Goal: Transaction & Acquisition: Purchase product/service

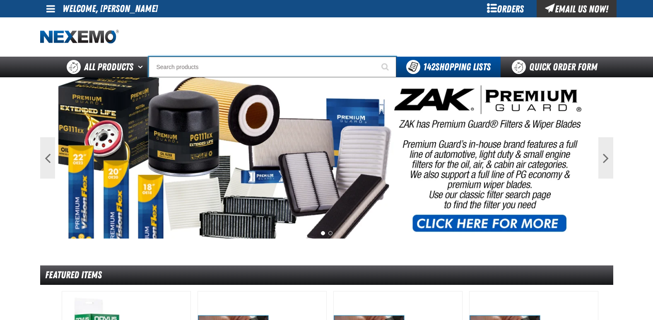
click at [200, 67] on input "Search" at bounding box center [272, 67] width 247 height 21
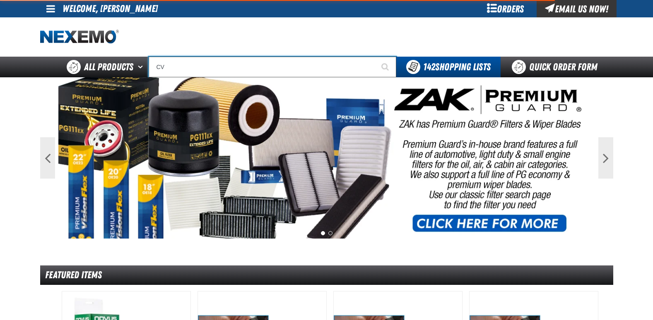
type input "CVT"
type input "CVT Booster - ZAK Products"
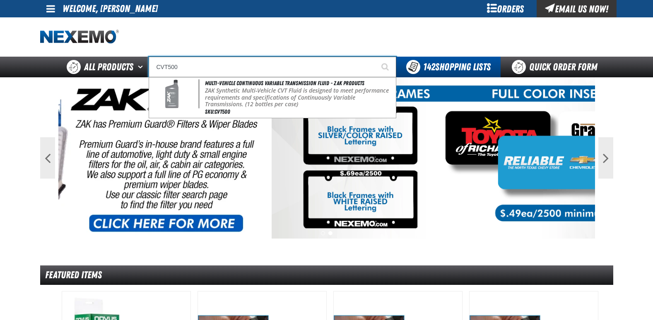
type input "CVT500"
click at [375, 57] on button "Start Searching" at bounding box center [385, 67] width 21 height 21
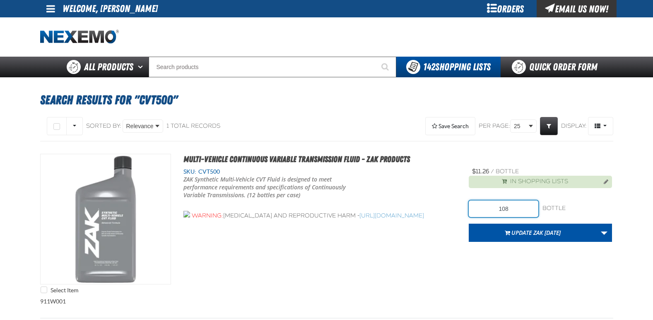
click at [517, 207] on input "108" at bounding box center [503, 209] width 70 height 17
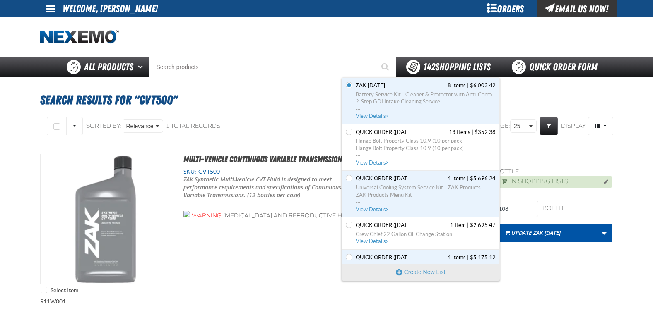
click at [457, 70] on span "142 Shopping Lists" at bounding box center [456, 67] width 67 height 12
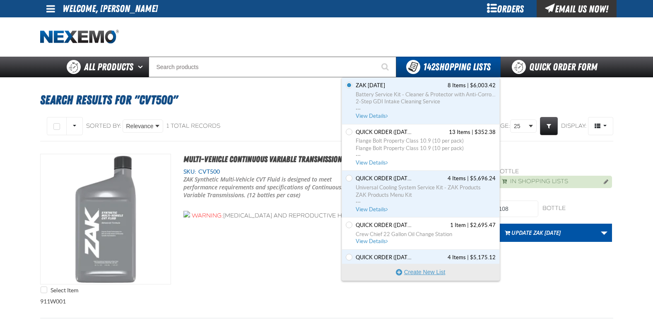
click at [420, 269] on button "Create New List" at bounding box center [420, 272] width 157 height 17
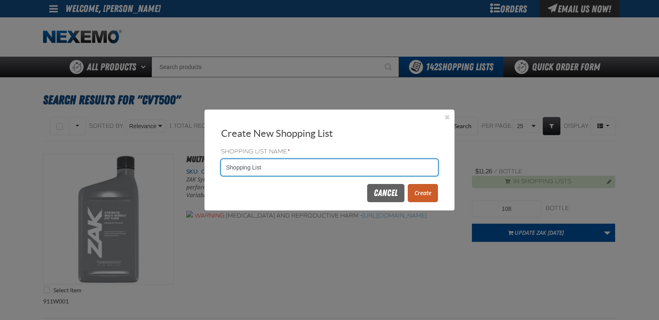
drag, startPoint x: 271, startPoint y: 165, endPoint x: 198, endPoint y: 164, distance: 72.8
click at [191, 164] on body "Skip to Main Content Staging Site 5.1 Upgrade Site My Account My Account Suppor…" at bounding box center [329, 250] width 659 height 500
type input "Z0924"
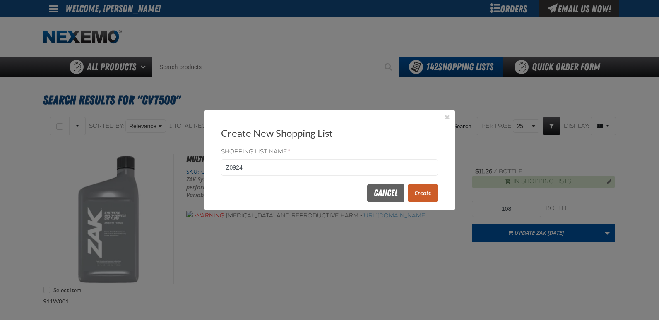
click at [436, 198] on button "Create" at bounding box center [423, 193] width 30 height 18
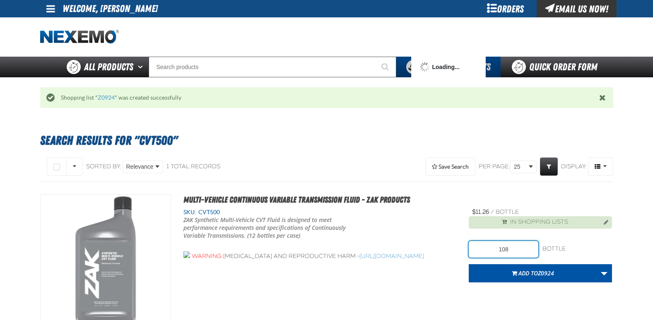
click at [509, 250] on input "108" at bounding box center [503, 249] width 70 height 17
click at [495, 251] on input "108" at bounding box center [503, 249] width 70 height 17
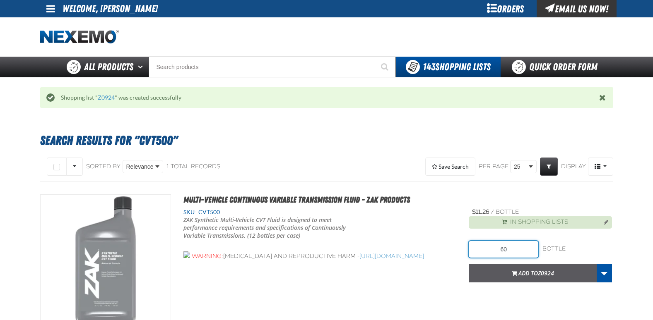
type input "60"
click at [536, 277] on span "Add to Z0924" at bounding box center [536, 273] width 36 height 8
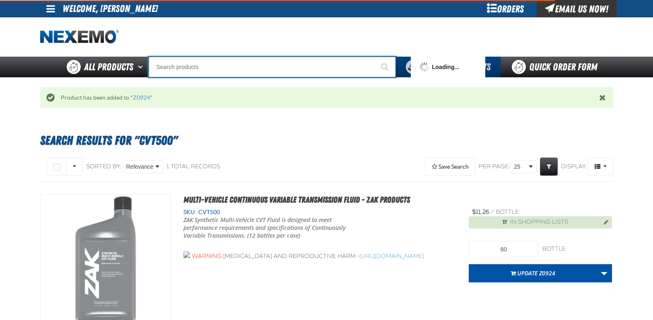
click at [192, 69] on input "Search" at bounding box center [272, 67] width 247 height 21
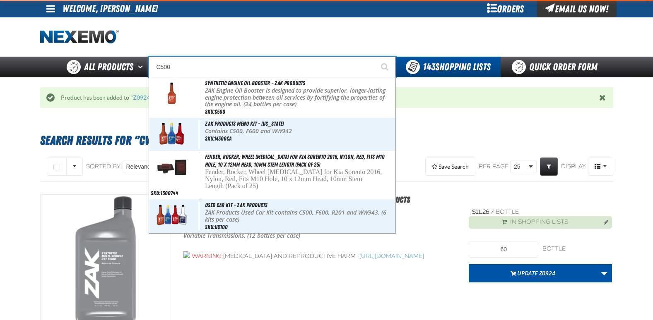
type input "C500"
click at [375, 57] on button "Start Searching" at bounding box center [385, 67] width 21 height 21
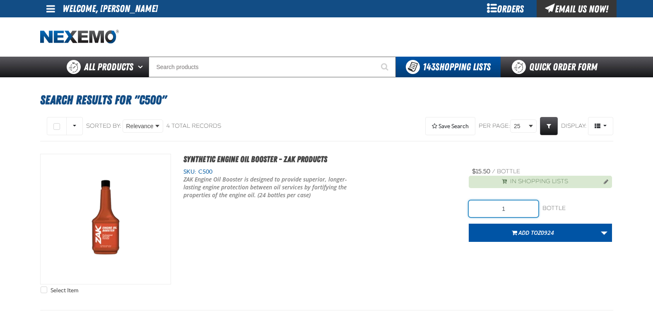
click at [509, 211] on input "1" at bounding box center [503, 209] width 70 height 17
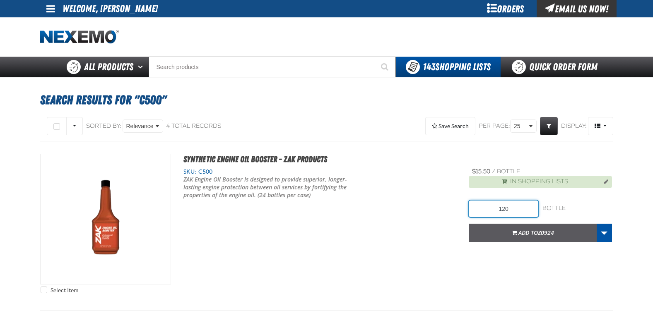
type input "120"
click at [529, 231] on span "Add to Z0924" at bounding box center [536, 233] width 36 height 8
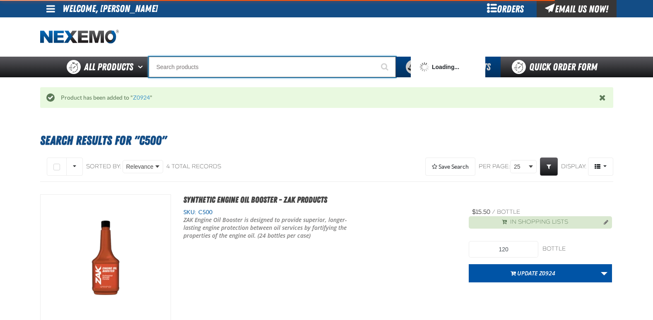
click at [199, 69] on input "Search" at bounding box center [272, 67] width 247 height 21
type input "F610"
click at [375, 57] on button "Start Searching" at bounding box center [385, 67] width 21 height 21
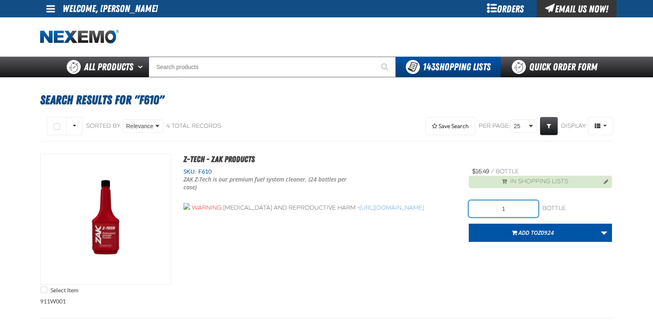
click at [511, 214] on input "1" at bounding box center [503, 209] width 70 height 17
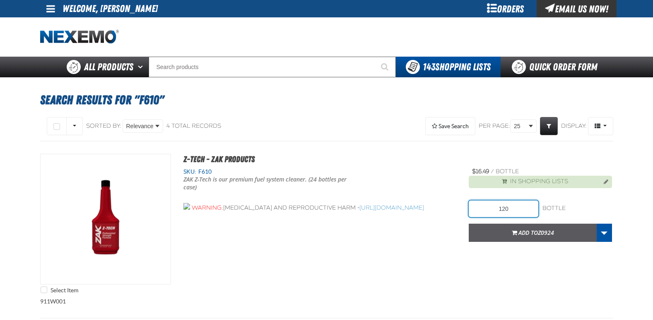
type input "120"
click at [519, 235] on span "Add to Z0924" at bounding box center [536, 233] width 36 height 8
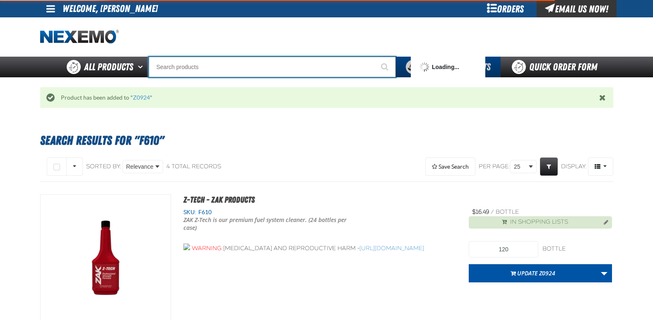
click at [226, 68] on input "Search" at bounding box center [272, 67] width 247 height 21
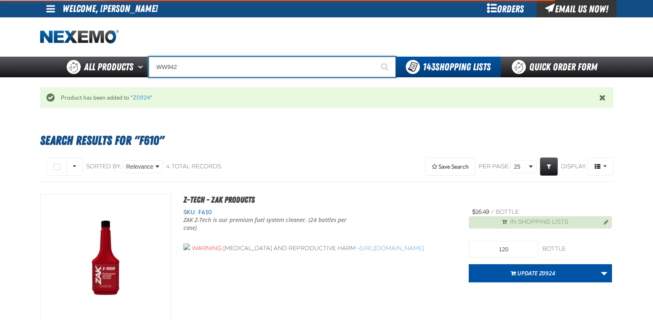
type input "WW942"
click at [375, 57] on button "Start Searching" at bounding box center [385, 67] width 21 height 21
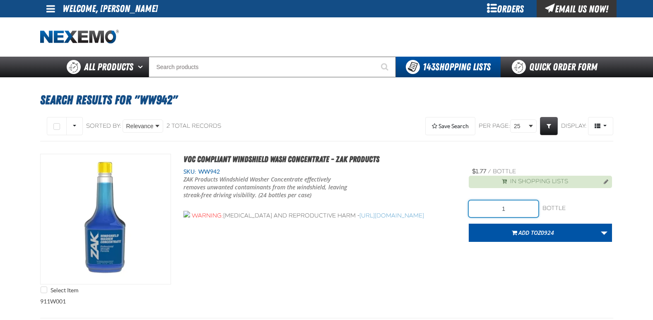
click at [527, 202] on input "1" at bounding box center [503, 209] width 70 height 17
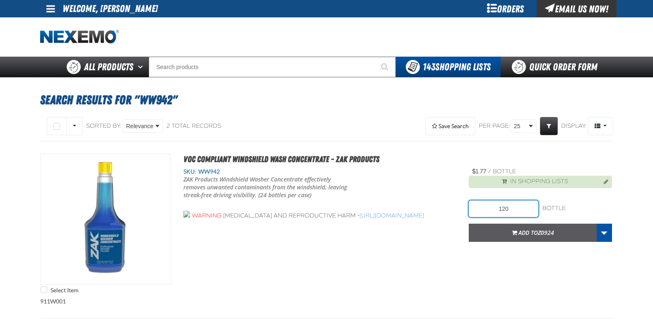
type input "120"
click at [528, 234] on span "Add to Z0924" at bounding box center [536, 233] width 36 height 8
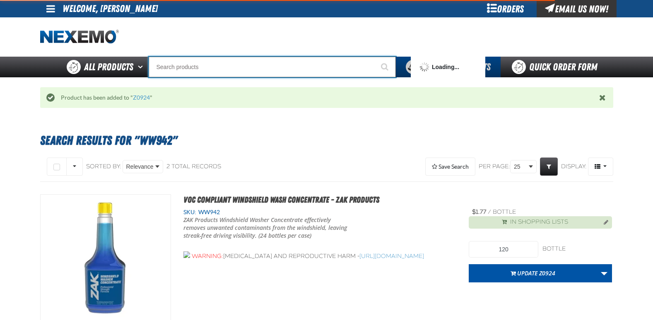
click at [217, 69] on input "Search" at bounding box center [272, 67] width 247 height 21
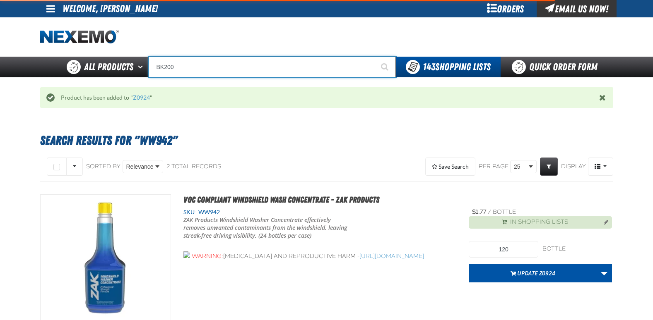
type input "BK200"
click at [375, 57] on button "Start Searching" at bounding box center [385, 67] width 21 height 21
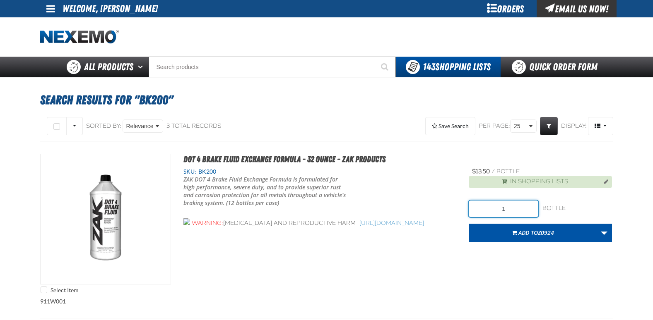
click at [511, 215] on input "1" at bounding box center [503, 209] width 70 height 17
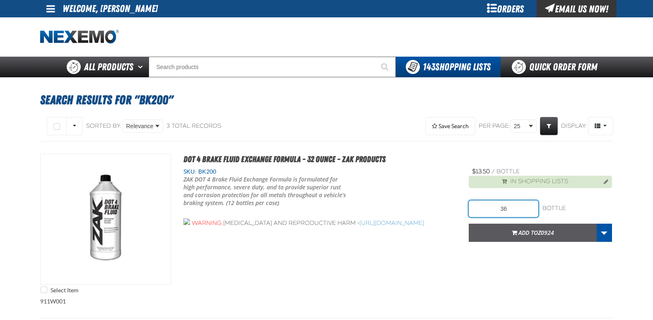
type input "36"
click at [524, 236] on span "Add to Z0924" at bounding box center [536, 233] width 36 height 8
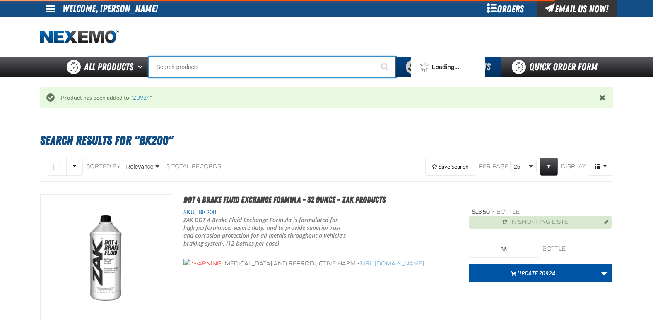
click at [227, 66] on input "Search" at bounding box center [272, 67] width 247 height 21
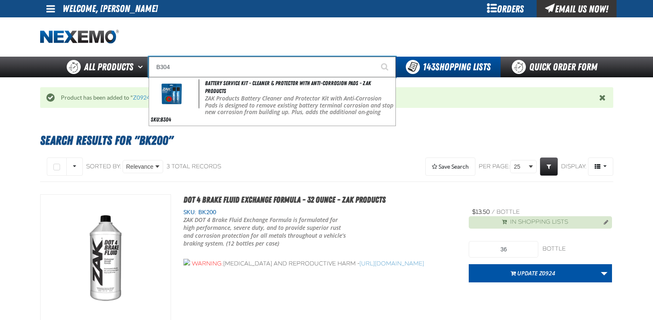
type input "B304"
click at [375, 57] on button "Start Searching" at bounding box center [385, 67] width 21 height 21
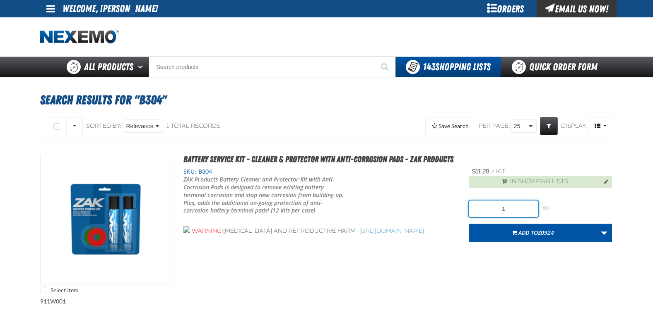
click at [510, 210] on input "1" at bounding box center [503, 209] width 70 height 17
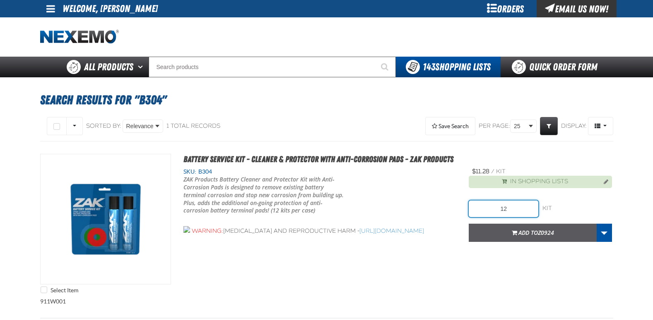
type input "12"
click at [525, 234] on span "Add to Z0924" at bounding box center [536, 233] width 36 height 8
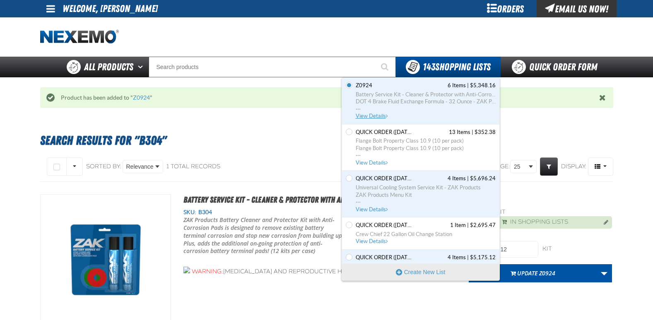
click at [369, 115] on span "View Details" at bounding box center [372, 116] width 34 height 6
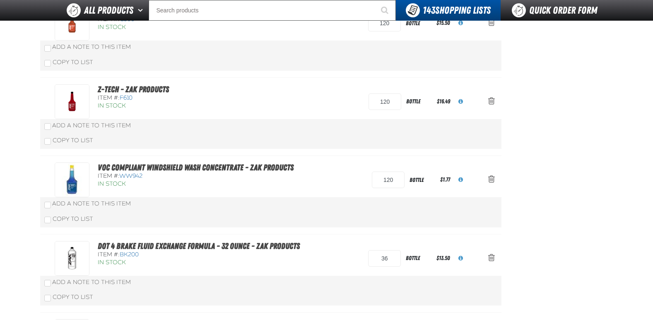
scroll to position [41, 0]
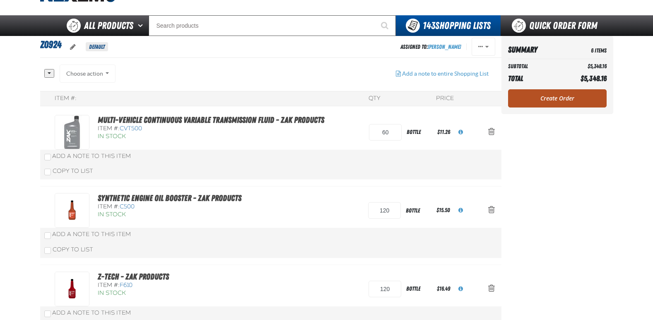
click at [551, 98] on link "Create Order" at bounding box center [557, 98] width 98 height 18
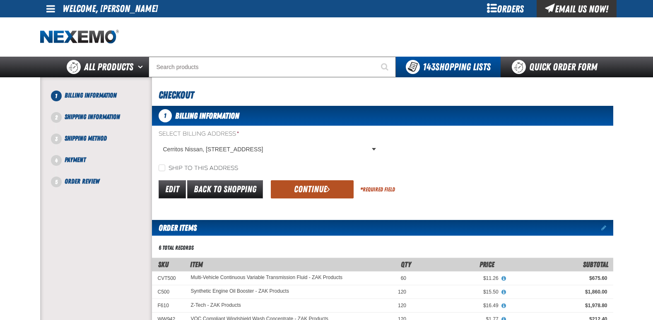
click at [292, 186] on button "Continue" at bounding box center [312, 189] width 83 height 18
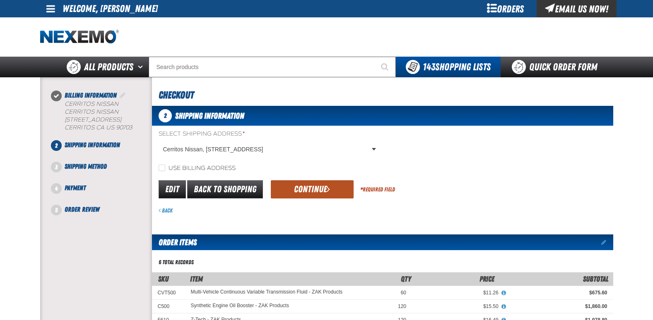
click at [307, 192] on button "Continue" at bounding box center [312, 189] width 83 height 18
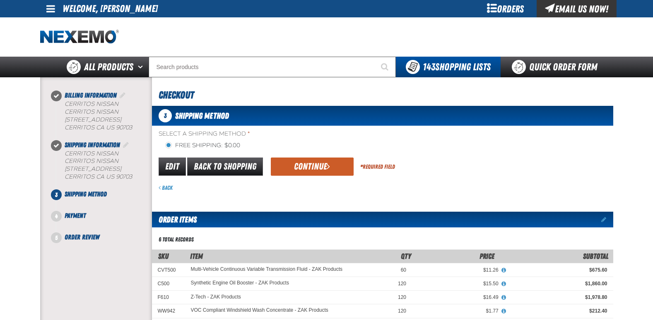
click at [307, 168] on button "Continue" at bounding box center [312, 167] width 83 height 18
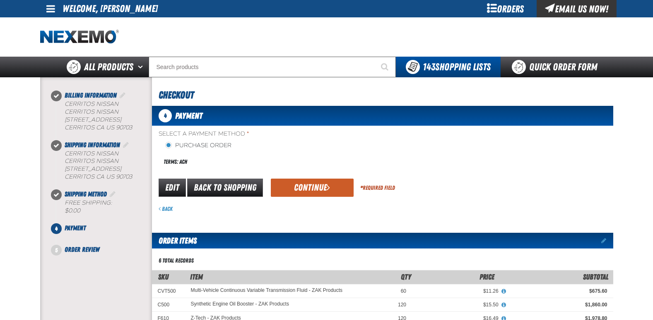
click at [298, 193] on button "Continue" at bounding box center [312, 188] width 83 height 18
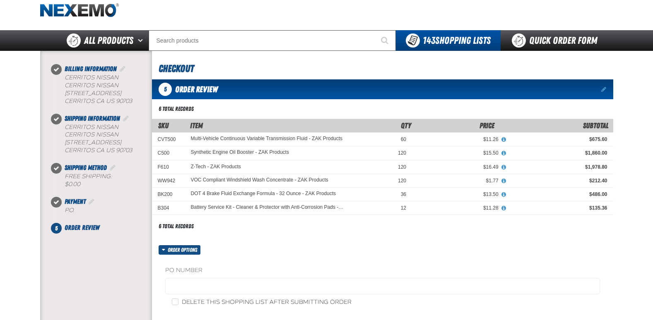
scroll to position [41, 0]
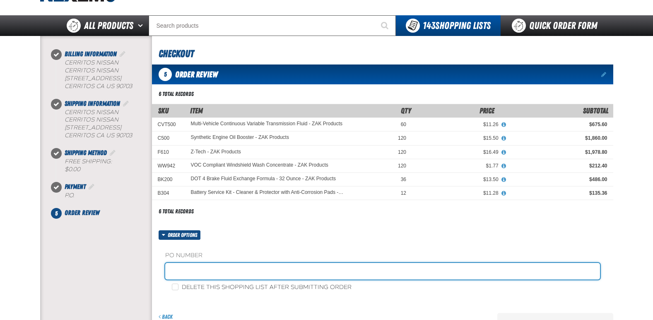
click at [180, 265] on input "text" at bounding box center [382, 271] width 435 height 17
type input "Z0924"
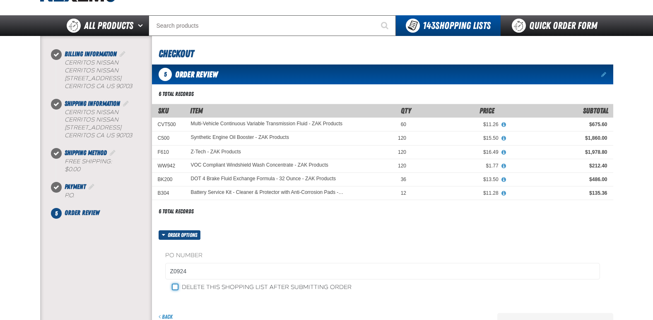
click at [176, 287] on input "Delete this shopping list after submitting order" at bounding box center [175, 287] width 7 height 7
checkbox input "true"
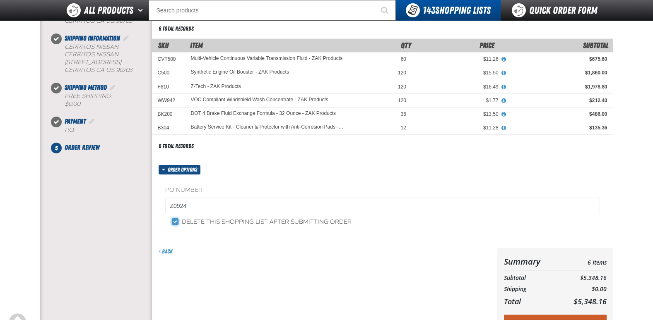
scroll to position [124, 0]
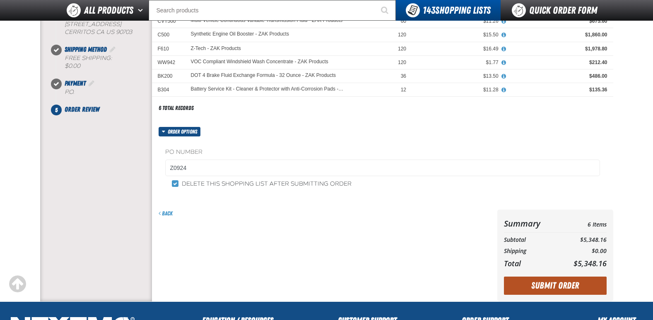
click at [539, 282] on button "Submit Order" at bounding box center [555, 286] width 103 height 18
